Goal: Task Accomplishment & Management: Manage account settings

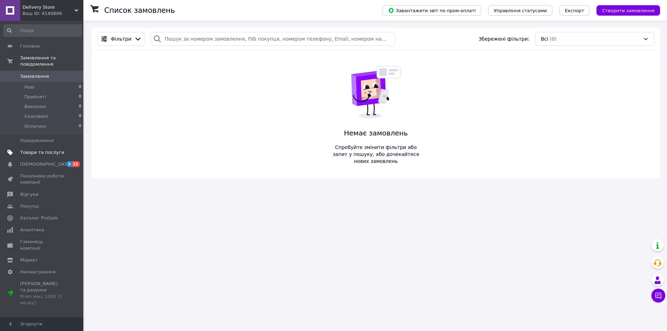
click at [52, 149] on span "Товари та послуги" at bounding box center [42, 152] width 44 height 6
